Goal: Task Accomplishment & Management: Use online tool/utility

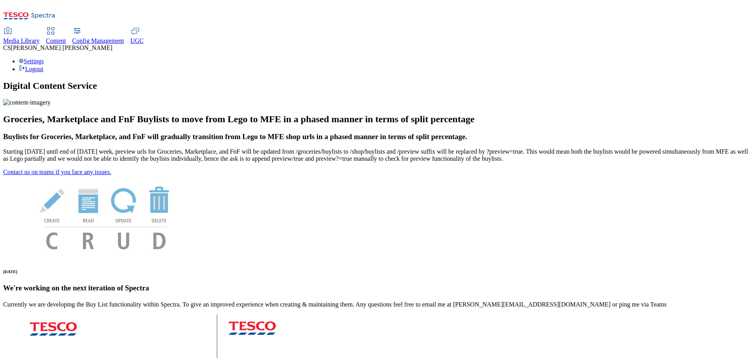
click at [144, 37] on span "UGC" at bounding box center [137, 40] width 13 height 7
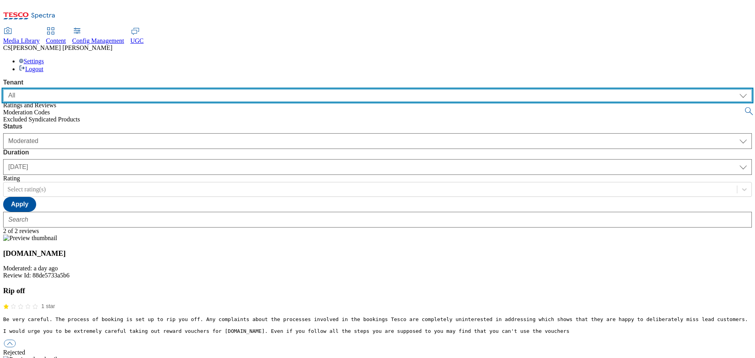
click at [76, 89] on select "ALL All CE CONFIG-CZ CONFIG-HU CONFIG-IE CONFIG-ROI CONFIG-SK CONFIG-TEST CONFI…" at bounding box center [377, 95] width 749 height 13
select select "ghs-uk"
click at [3, 89] on select "ALL All CE CONFIG-CZ CONFIG-HU CONFIG-IE CONFIG-ROI CONFIG-SK CONFIG-TEST CONFI…" at bounding box center [377, 95] width 749 height 13
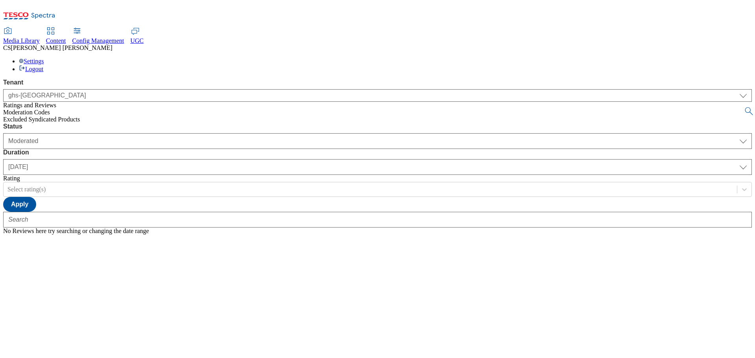
click at [53, 116] on span "Excluded Syndicated Products" at bounding box center [41, 119] width 77 height 7
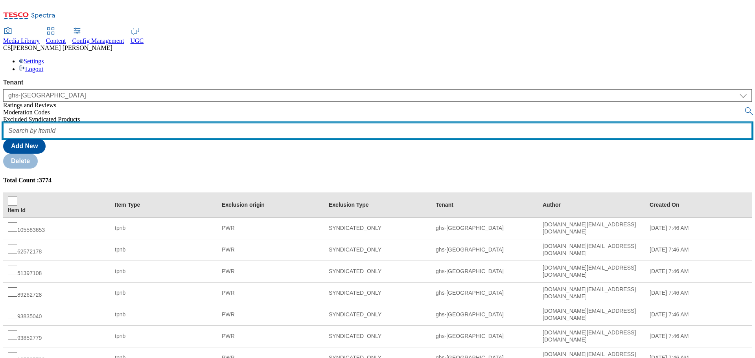
click at [159, 123] on input "text" at bounding box center [377, 131] width 749 height 16
click at [167, 123] on input "text" at bounding box center [377, 131] width 749 height 16
paste input "94031062"
type input "94031062"
click at [744, 107] on button "submit" at bounding box center [749, 111] width 11 height 8
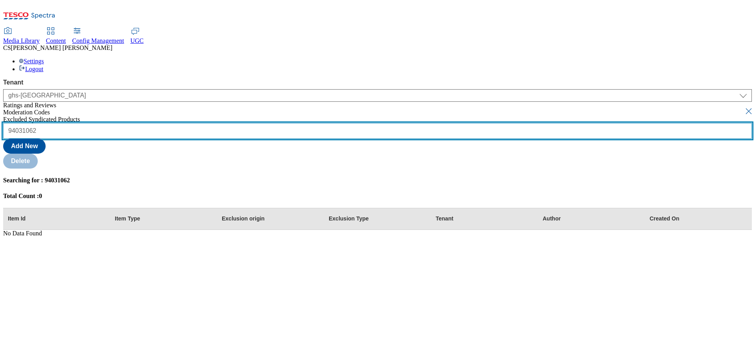
click at [175, 123] on input "94031062" at bounding box center [377, 131] width 749 height 16
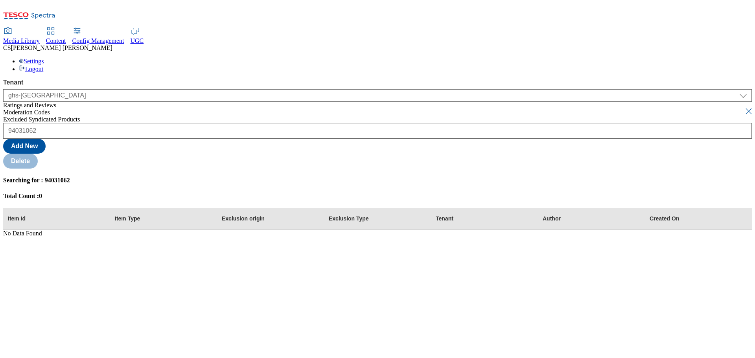
drag, startPoint x: 223, startPoint y: 48, endPoint x: 218, endPoint y: 49, distance: 5.6
click at [744, 107] on button "submit" at bounding box center [749, 111] width 11 height 8
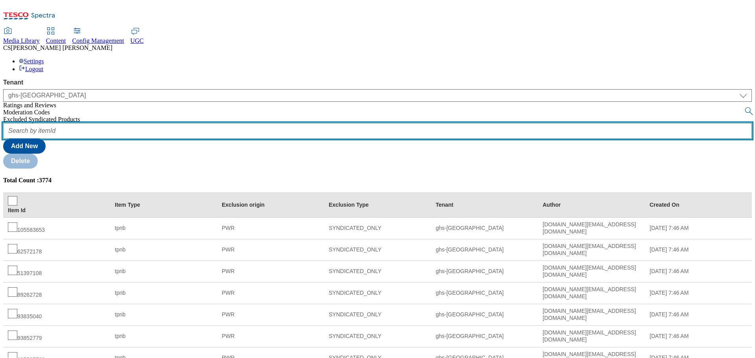
click at [157, 123] on input "text" at bounding box center [377, 131] width 749 height 16
paste input "96492497"
type input "96492497"
click at [744, 107] on button "submit" at bounding box center [749, 111] width 11 height 8
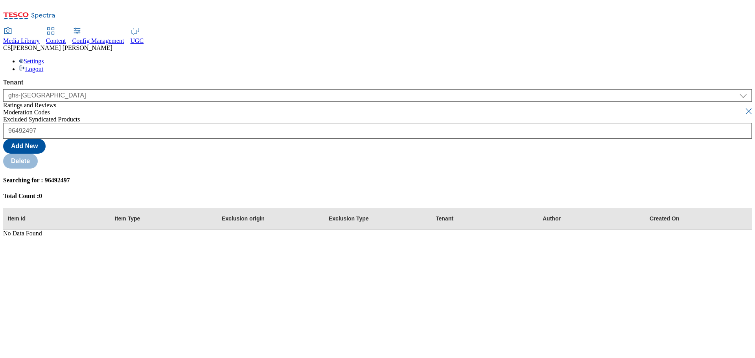
click at [744, 107] on button "submit" at bounding box center [749, 111] width 11 height 8
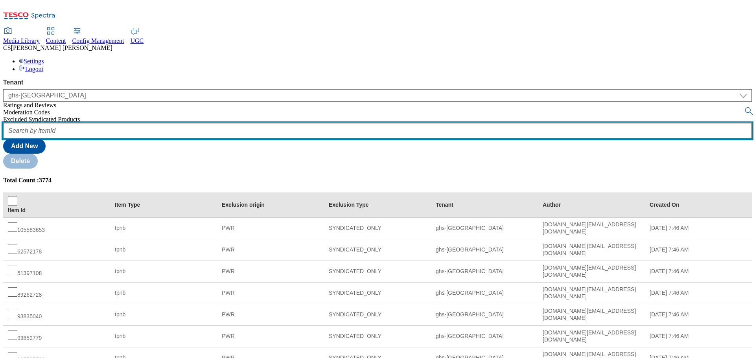
click at [165, 123] on input "text" at bounding box center [377, 131] width 749 height 16
paste input "79360074"
type input "79360074"
click at [744, 107] on button "submit" at bounding box center [749, 111] width 11 height 8
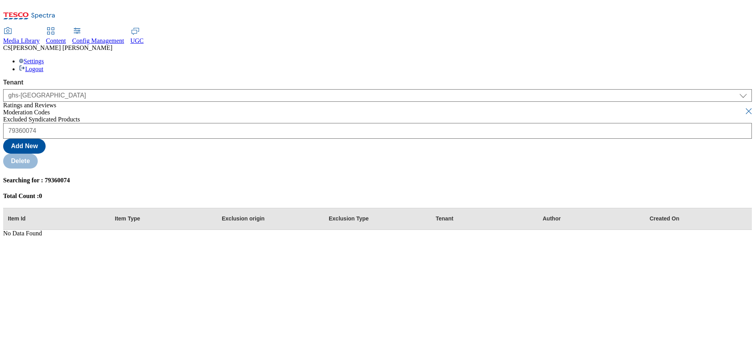
click at [744, 107] on button "submit" at bounding box center [749, 111] width 11 height 8
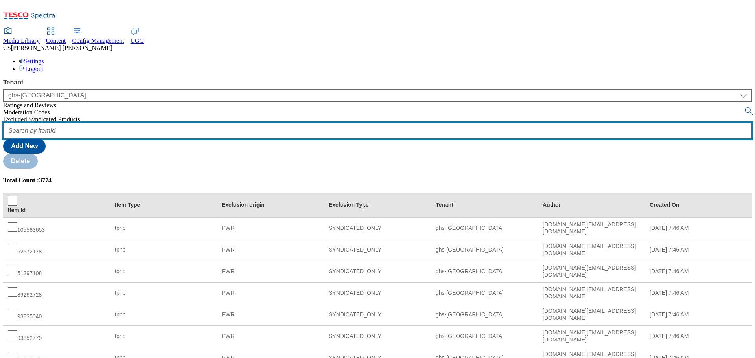
click at [176, 123] on input "text" at bounding box center [377, 131] width 749 height 16
paste input "94043497"
type input "94043497"
click at [744, 107] on button "submit" at bounding box center [749, 111] width 11 height 8
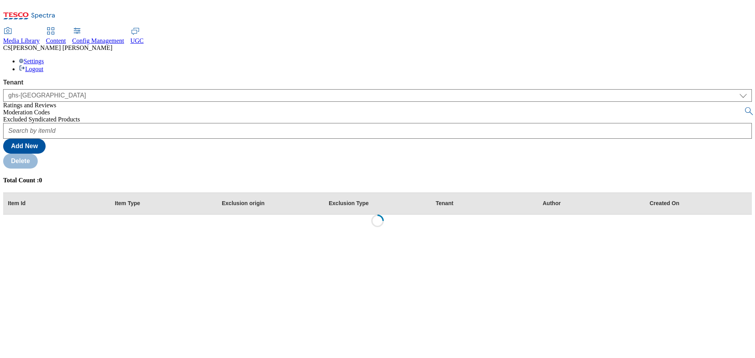
select select "ghs-[GEOGRAPHIC_DATA]"
